Goal: Task Accomplishment & Management: Complete application form

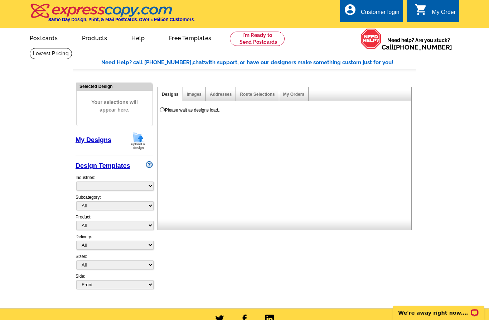
select select "785"
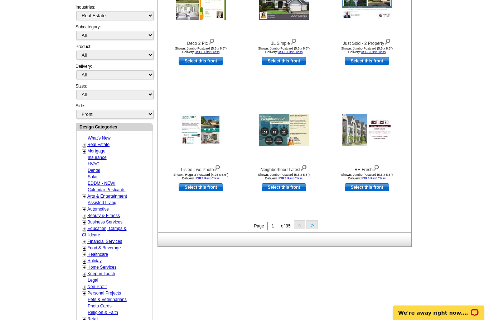
scroll to position [173, 0]
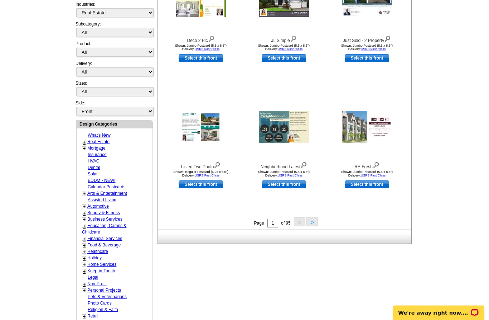
click at [382, 184] on link "Select this front" at bounding box center [367, 185] width 44 height 8
select select "2"
select select "back"
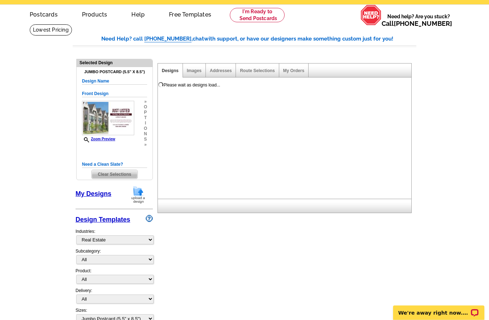
scroll to position [24, 0]
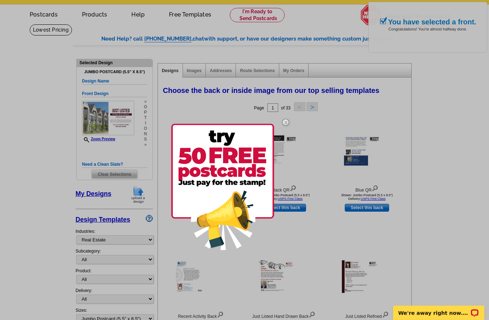
click at [221, 73] on div at bounding box center [244, 160] width 489 height 320
click at [285, 124] on img at bounding box center [285, 122] width 21 height 21
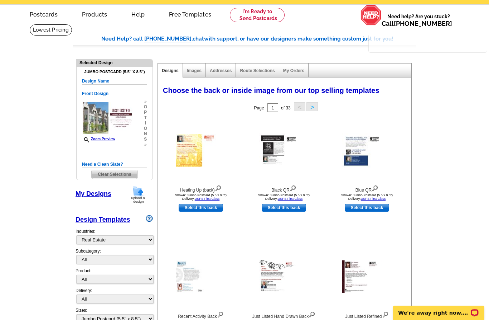
click at [229, 71] on link "Addresses" at bounding box center [221, 70] width 22 height 5
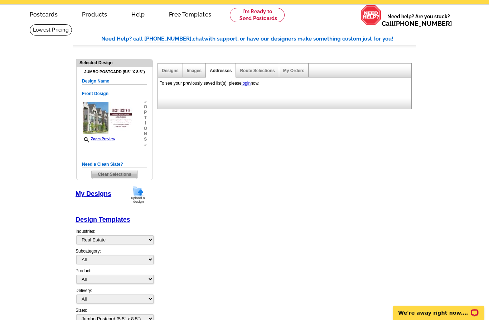
click at [245, 87] on div "To see your previously saved list(s), please login now." at bounding box center [284, 83] width 252 height 10
click at [251, 82] on link "login" at bounding box center [246, 83] width 9 height 5
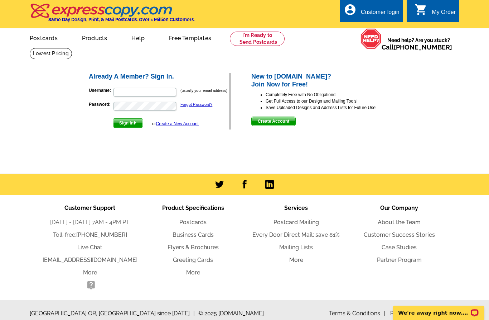
click at [292, 123] on span "Create Account" at bounding box center [274, 121] width 44 height 9
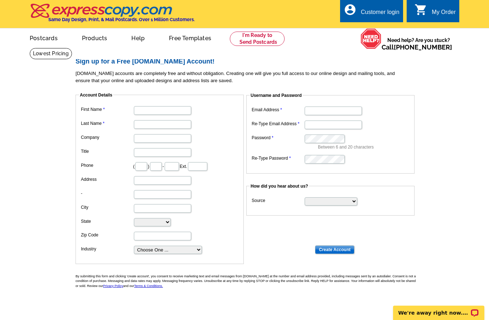
click at [155, 104] on dd at bounding box center [159, 109] width 161 height 11
click at [157, 110] on input "First Name" at bounding box center [162, 110] width 57 height 9
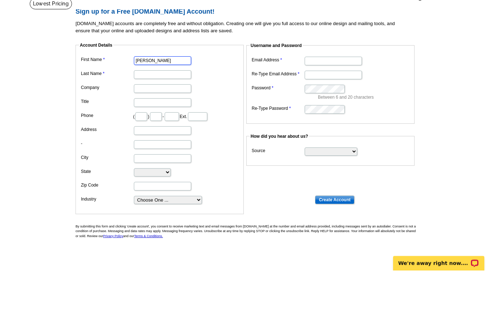
type input "Madelynne"
click at [161, 120] on input "Last Name" at bounding box center [162, 124] width 57 height 9
type input "McReynolds"
click at [158, 134] on input "Company" at bounding box center [162, 138] width 57 height 9
type input "Keller Williams Premier"
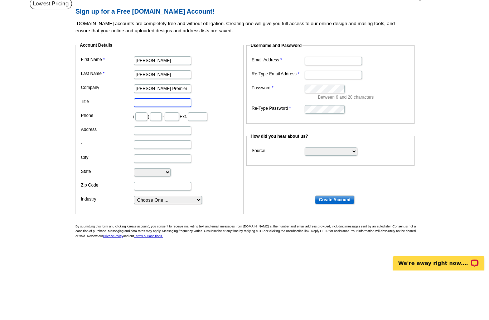
click at [164, 148] on input "Title" at bounding box center [162, 152] width 57 height 9
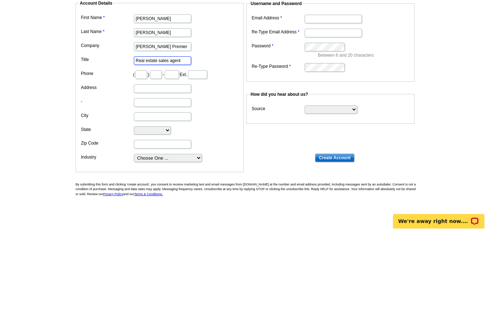
type input "Real estate sales agent"
click at [142, 162] on input "text" at bounding box center [141, 166] width 12 height 9
type input "7"
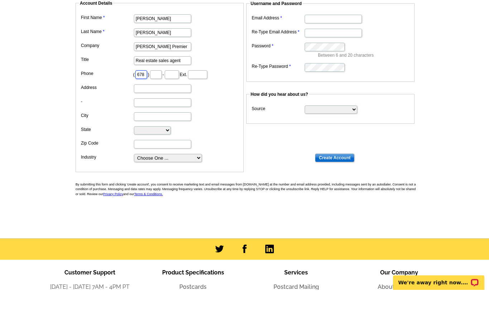
scroll to position [91, 0]
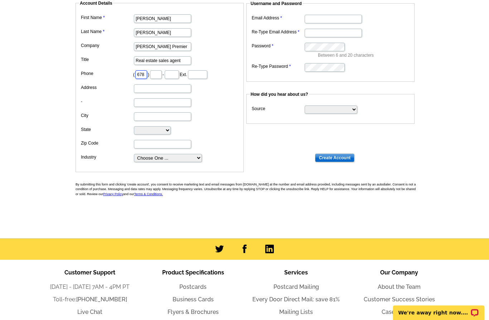
type input "678"
click at [152, 75] on input "text" at bounding box center [156, 75] width 12 height 9
type input "579"
click at [167, 74] on input "text" at bounding box center [172, 75] width 14 height 9
type input "2412"
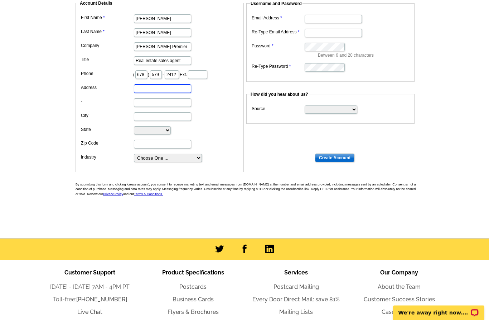
click at [165, 90] on input "Address" at bounding box center [162, 89] width 57 height 9
click at [148, 87] on input "516 Sygar Vallet Trail" at bounding box center [162, 89] width 57 height 9
click at [163, 89] on input "516 Sugar Vallet Trail" at bounding box center [162, 89] width 57 height 9
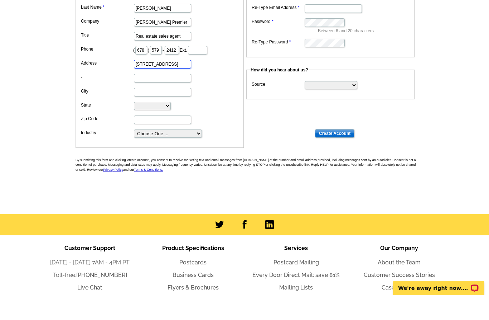
type input "516 Sugar Valley Trail SE"
click at [156, 112] on input "City" at bounding box center [162, 116] width 57 height 9
type input "Conyers"
click at [162, 126] on select "Alabama Alaska Arizona Arkansas California Colorado Connecticut District of Col…" at bounding box center [152, 130] width 37 height 8
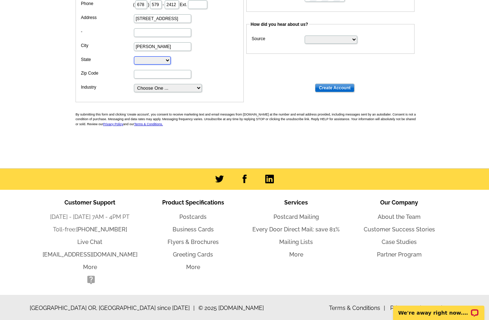
select select "GA"
click at [162, 73] on input "Zip Code" at bounding box center [162, 74] width 57 height 9
type input "30094"
click at [192, 89] on select "Choose One ... Residential Real Estate Accounting Agriculture Architecture Arts…" at bounding box center [168, 88] width 68 height 8
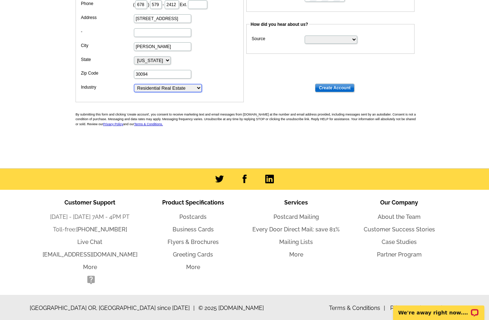
scroll to position [162, 0]
click at [197, 90] on select "Choose One ... Residential Real Estate Accounting Agriculture Architecture Arts…" at bounding box center [168, 88] width 68 height 8
select select "3"
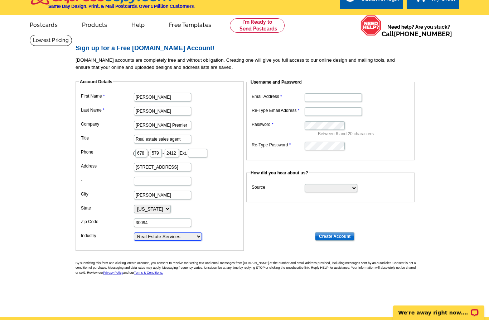
scroll to position [0, 0]
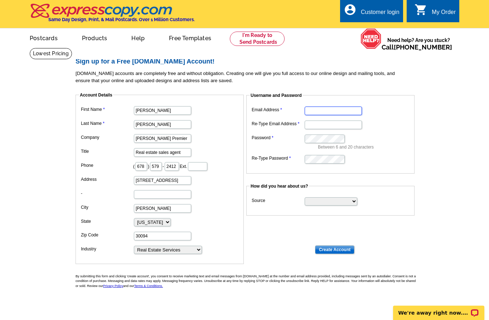
click at [331, 113] on input "Email Address" at bounding box center [333, 110] width 57 height 9
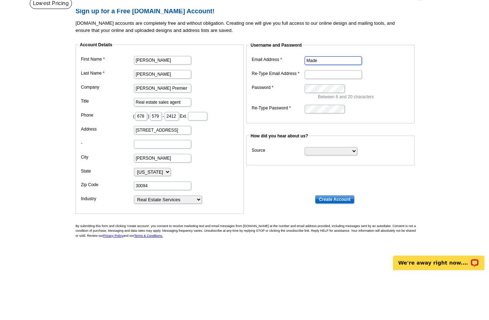
type input "[EMAIL_ADDRESS][DOMAIN_NAME]"
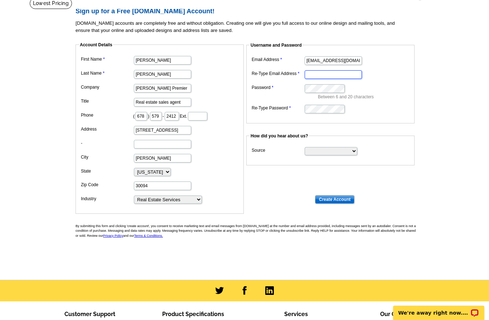
click at [322, 77] on input "Re-Type Email Address" at bounding box center [333, 74] width 57 height 9
type input "[EMAIL_ADDRESS][DOMAIN_NAME]"
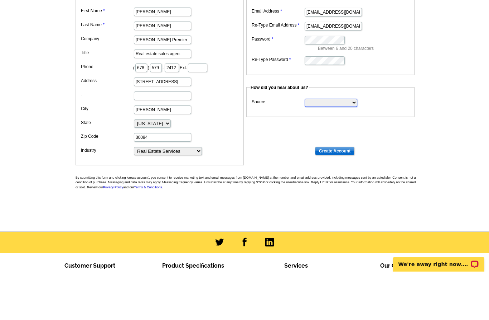
click at [347, 147] on select "Search Engine Television Ad Direct Mail Postcard Email Referred by a friend Oth…" at bounding box center [331, 151] width 53 height 8
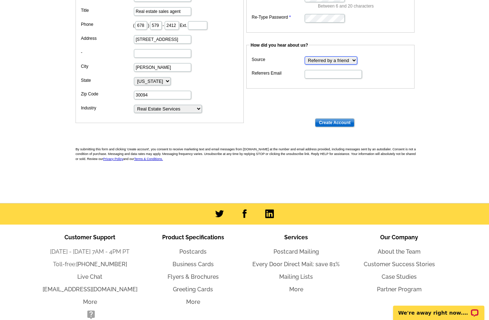
click at [349, 62] on select "Search Engine Television Ad Direct Mail Postcard Email Referred by a friend Oth…" at bounding box center [331, 60] width 53 height 8
select select "other"
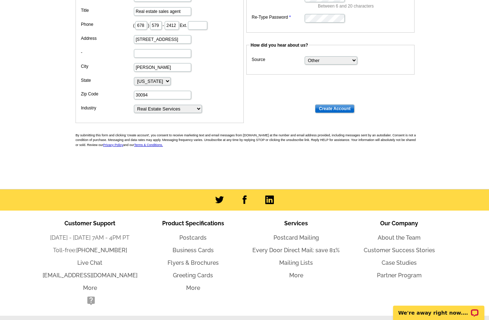
click at [347, 109] on input "Create Account" at bounding box center [334, 108] width 39 height 9
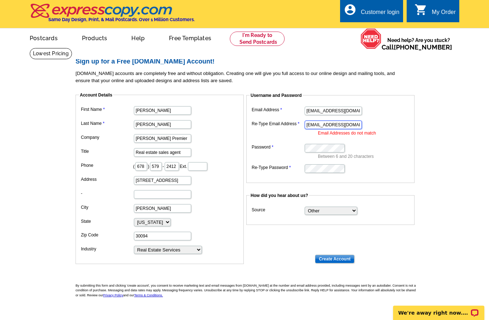
click at [334, 124] on input "[EMAIL_ADDRESS][DOMAIN_NAME]" at bounding box center [333, 124] width 57 height 9
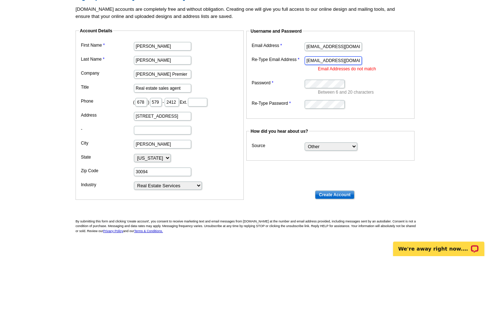
click at [313, 120] on input "[EMAIL_ADDRESS][DOMAIN_NAME]" at bounding box center [333, 124] width 57 height 9
click at [322, 120] on input "[EMAIL_ADDRESS][DOMAIN_NAME]" at bounding box center [333, 124] width 57 height 9
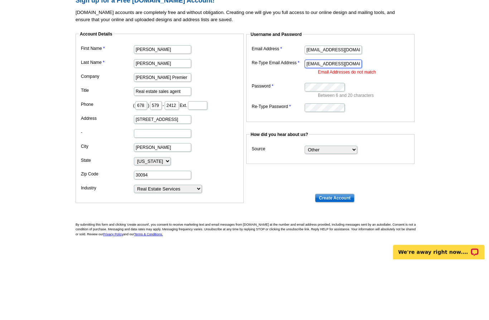
type input "[EMAIL_ADDRESS][DOMAIN_NAME]"
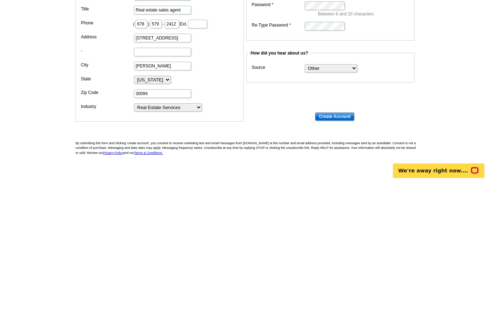
click at [344, 254] on input "Create Account" at bounding box center [334, 258] width 39 height 9
